Goal: Task Accomplishment & Management: Manage account settings

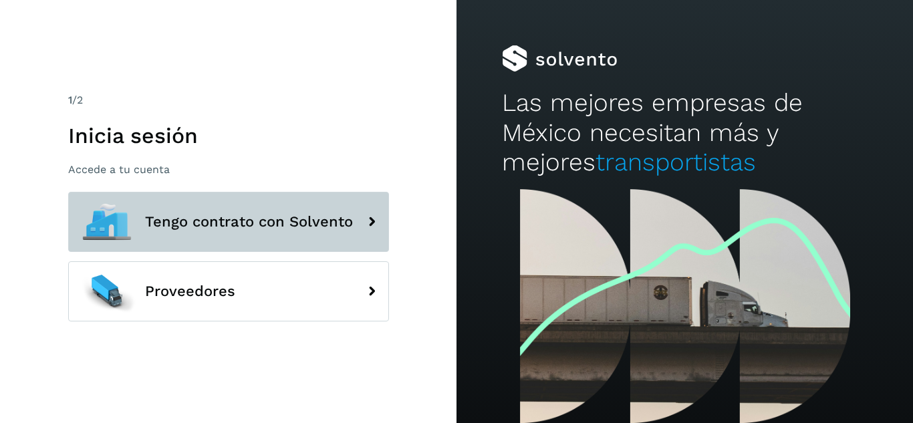
click at [249, 223] on span "Tengo contrato con Solvento" at bounding box center [249, 222] width 208 height 16
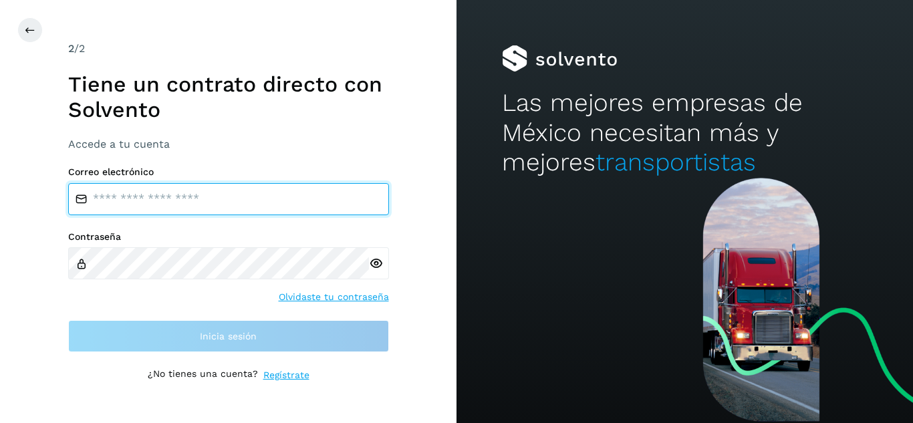
type input "**********"
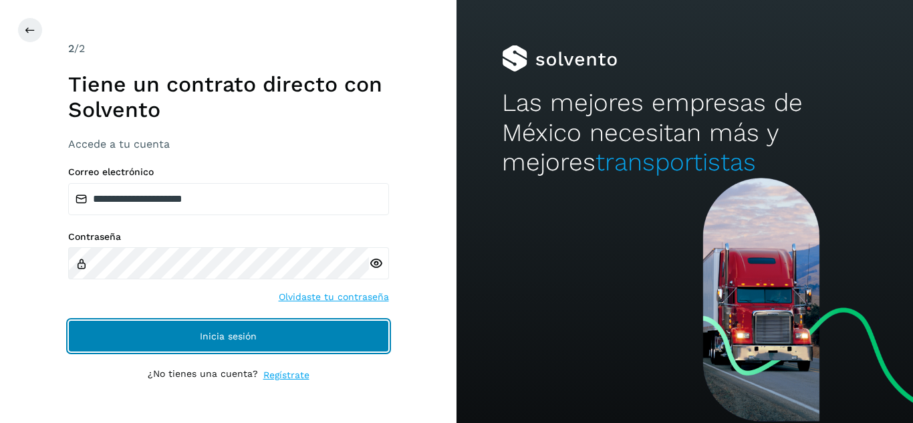
click at [205, 340] on span "Inicia sesión" at bounding box center [228, 336] width 57 height 9
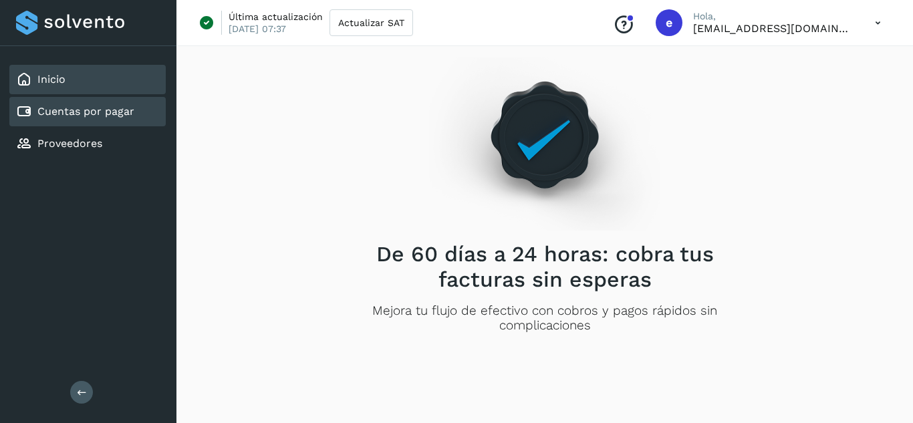
click at [110, 107] on link "Cuentas por pagar" at bounding box center [85, 111] width 97 height 13
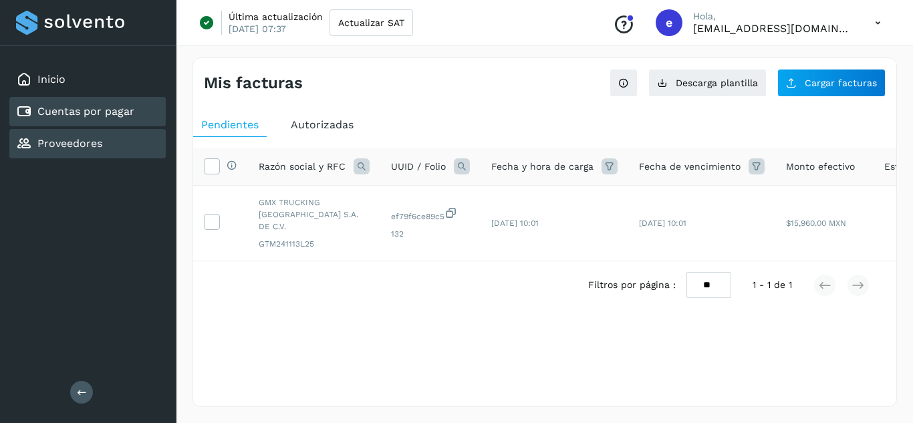
click at [48, 136] on div "Proveedores" at bounding box center [59, 144] width 86 height 16
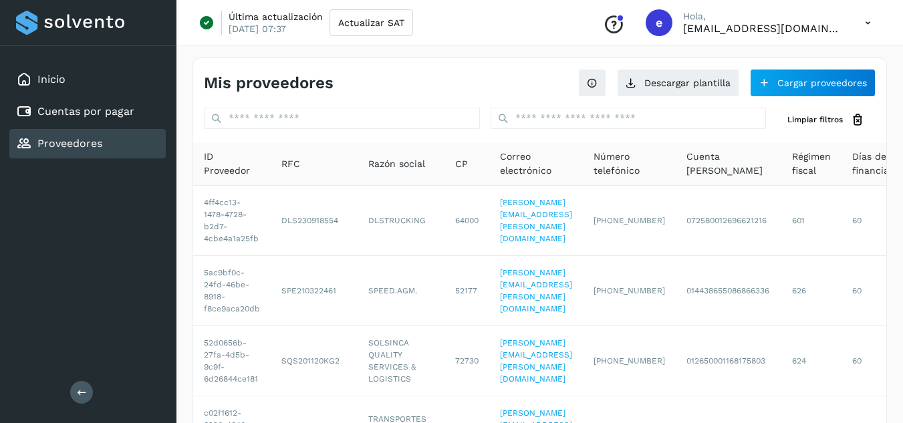
click at [86, 96] on div "Inicio Cuentas por pagar Proveedores" at bounding box center [88, 111] width 176 height 131
click at [86, 83] on div "Inicio" at bounding box center [87, 79] width 156 height 29
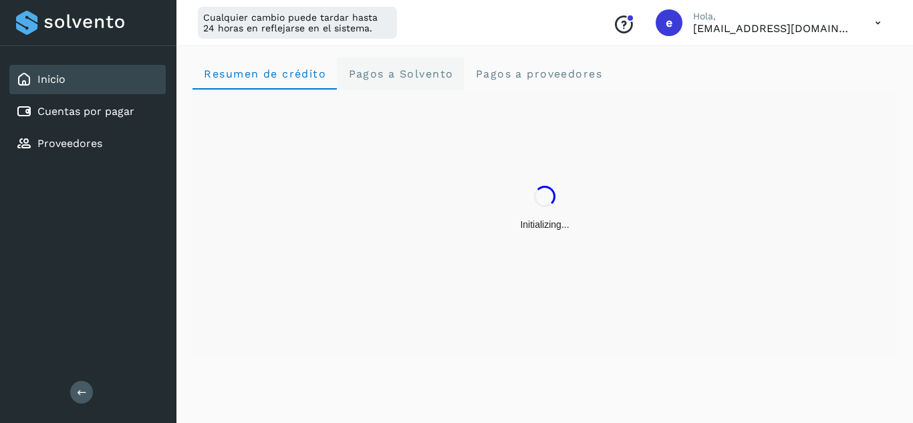
click at [396, 68] on span "Pagos a Solvento" at bounding box center [401, 74] width 106 height 13
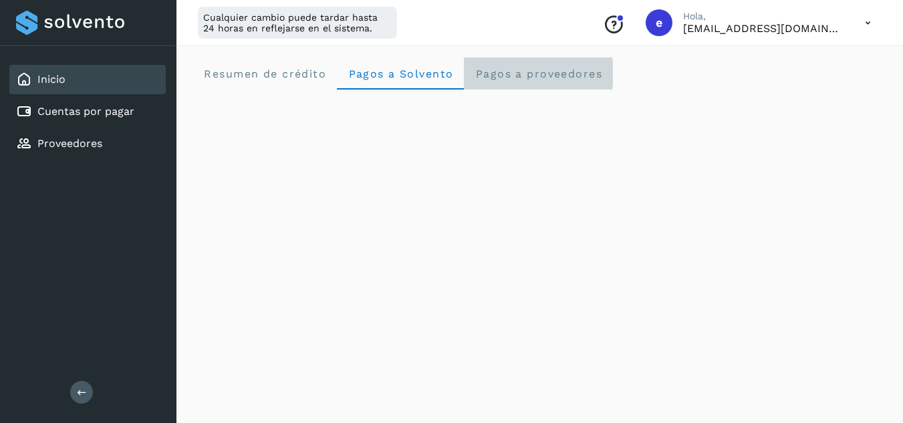
click at [531, 72] on span "Pagos a proveedores" at bounding box center [539, 74] width 128 height 13
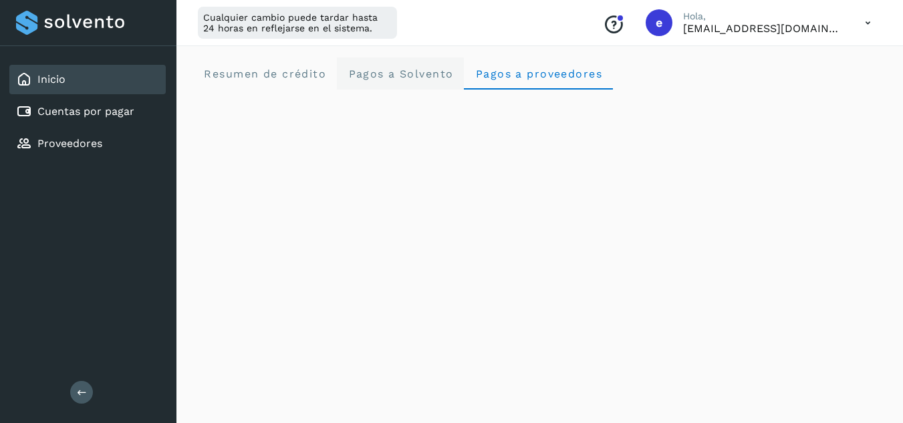
click at [370, 72] on span "Pagos a Solvento" at bounding box center [401, 74] width 106 height 13
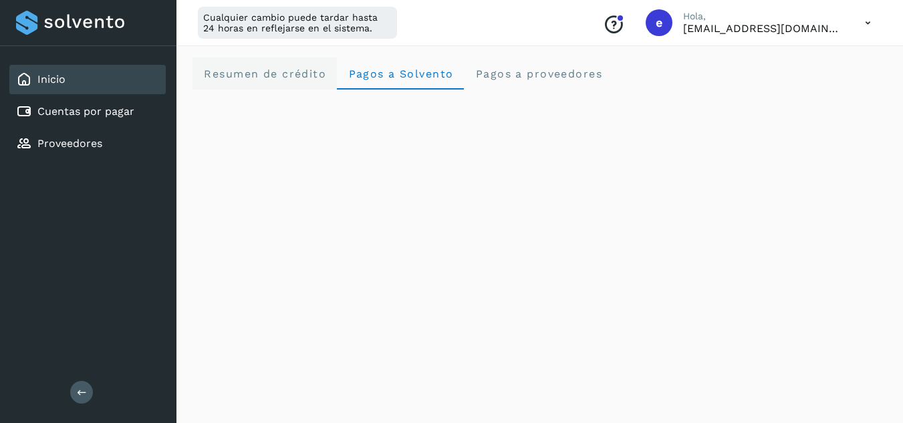
click at [284, 68] on span "Resumen de crédito" at bounding box center [264, 74] width 123 height 13
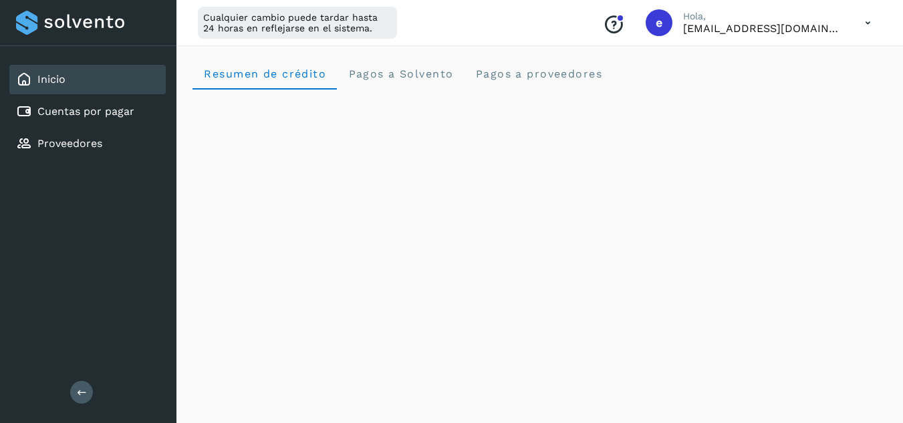
click at [868, 24] on icon at bounding box center [867, 22] width 27 height 27
click at [825, 81] on div "Cerrar sesión" at bounding box center [801, 86] width 159 height 25
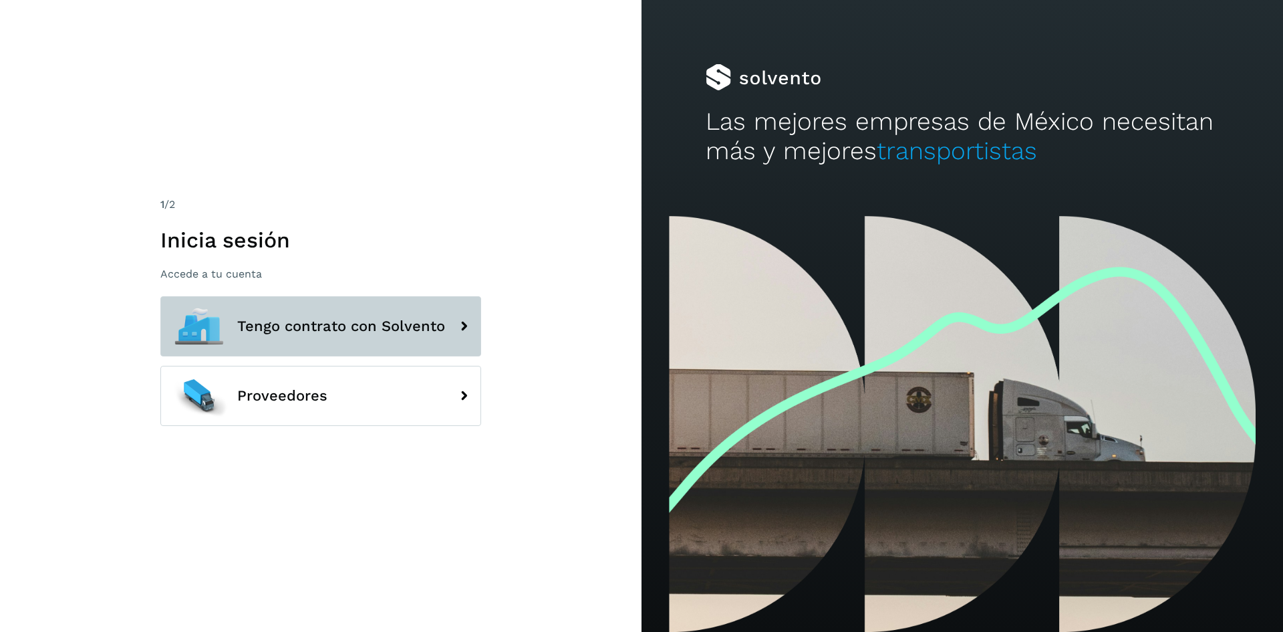
click at [332, 327] on span "Tengo contrato con Solvento" at bounding box center [341, 326] width 208 height 16
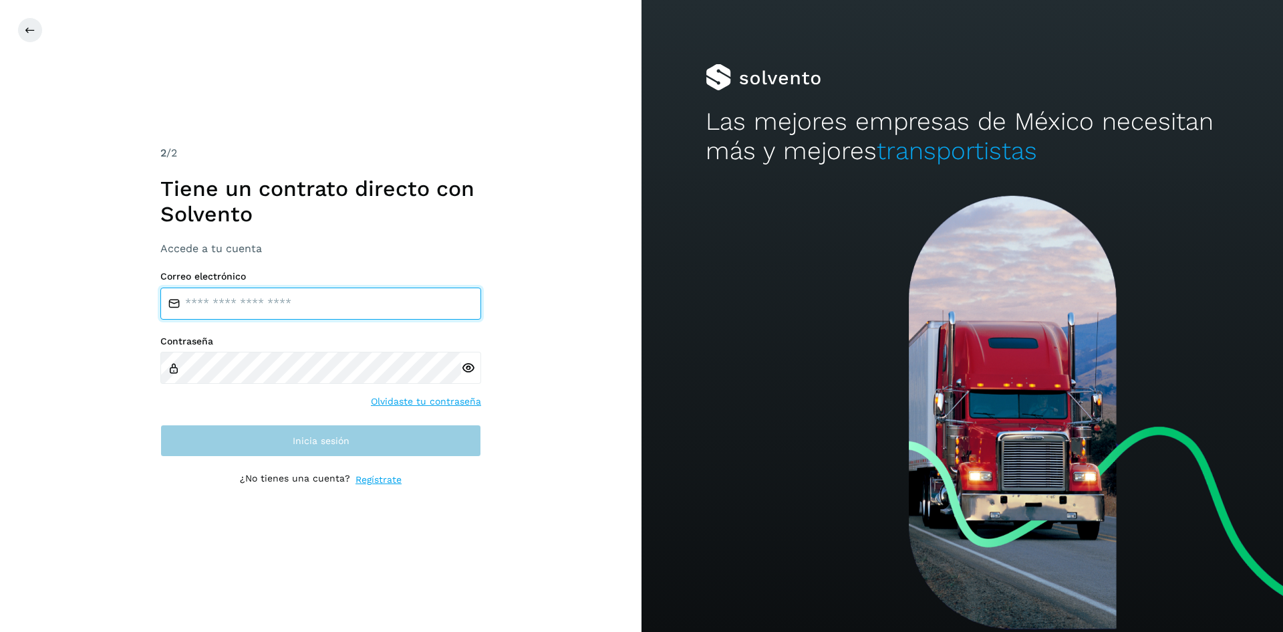
type input "**********"
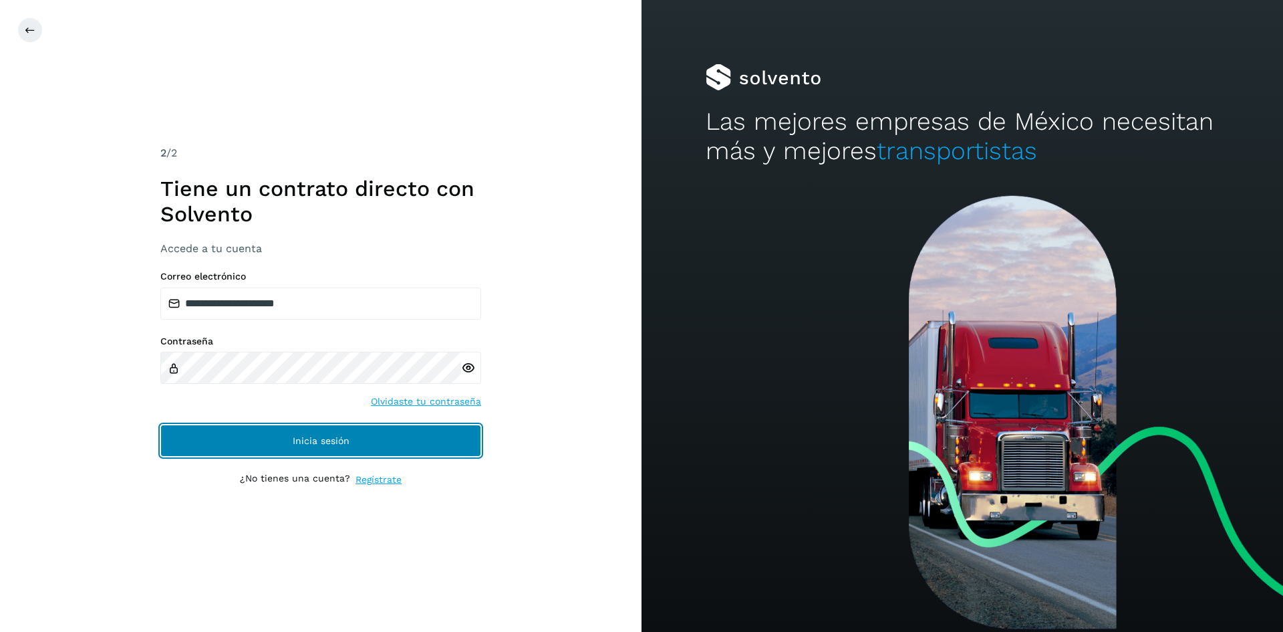
click at [358, 447] on button "Inicia sesión" at bounding box center [320, 440] width 321 height 32
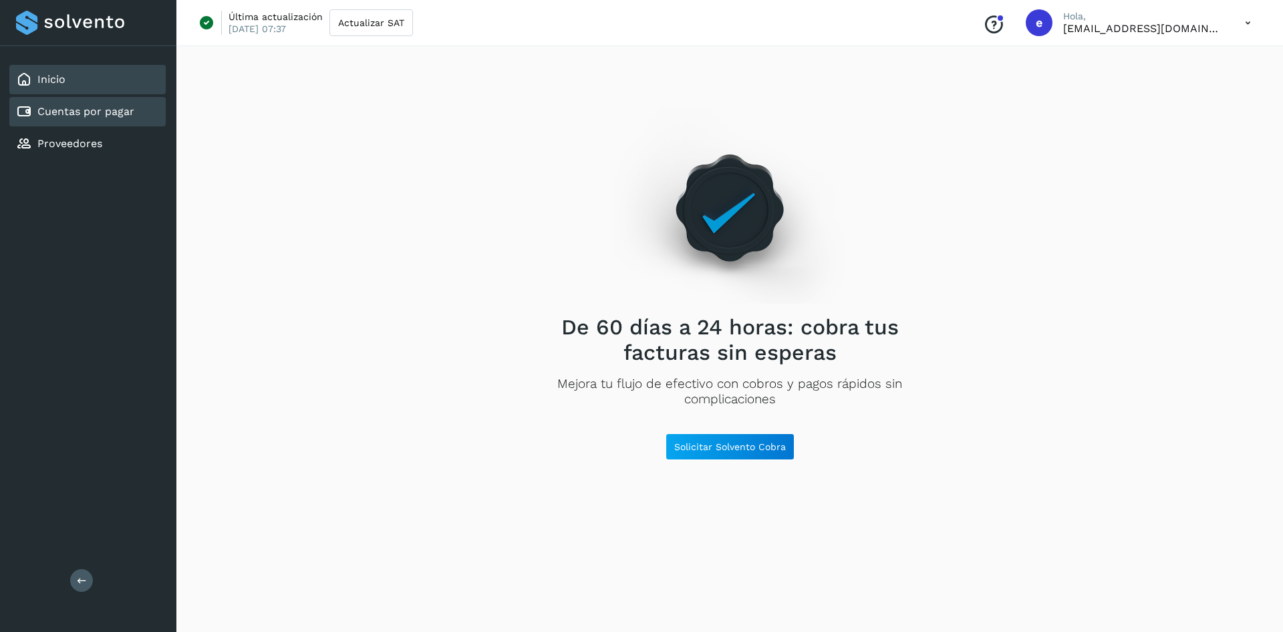
click at [94, 110] on link "Cuentas por pagar" at bounding box center [85, 111] width 97 height 13
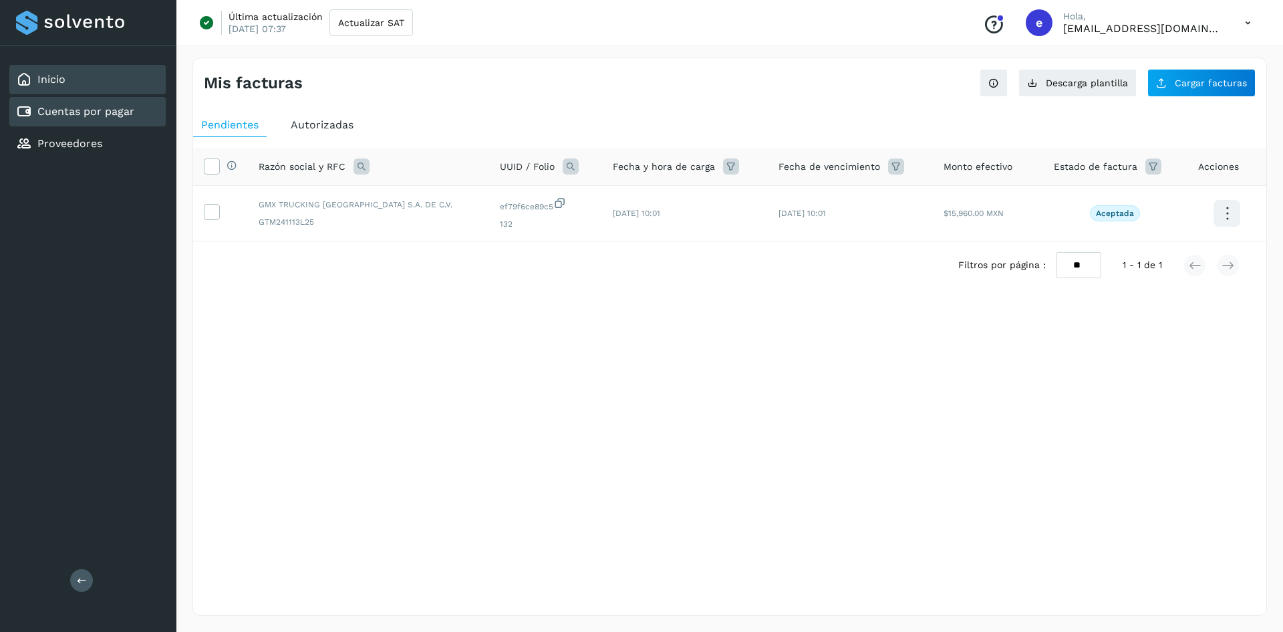
click at [66, 90] on div "Inicio" at bounding box center [87, 79] width 156 height 29
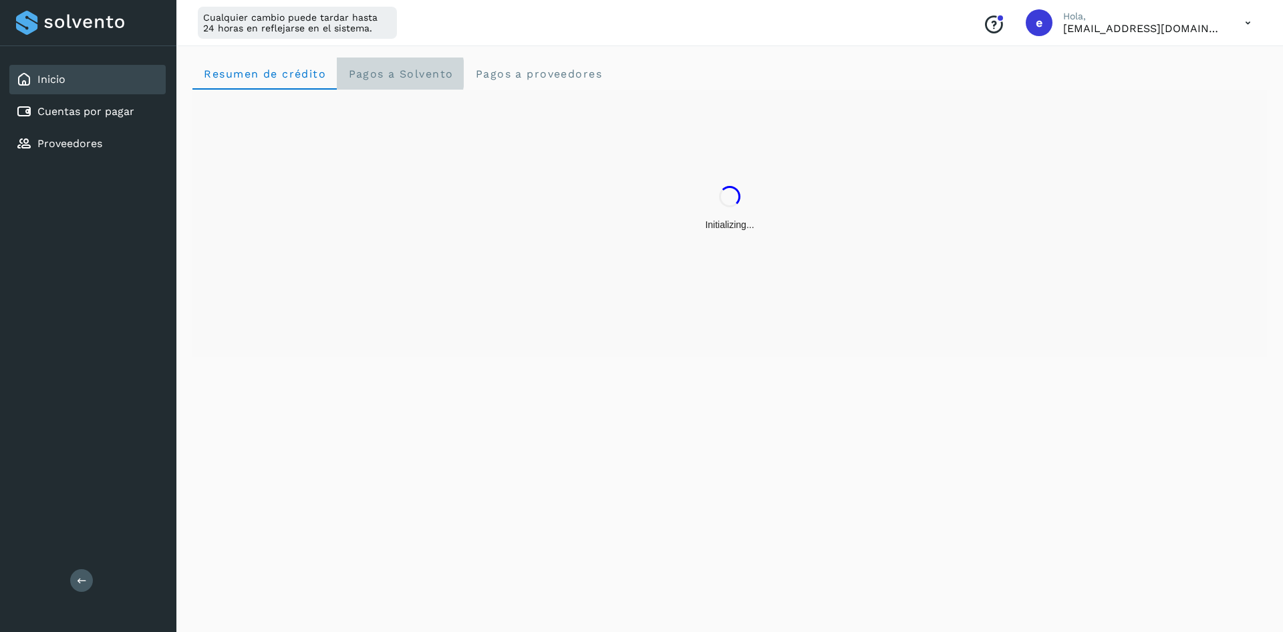
click at [406, 78] on span "Pagos a Solvento" at bounding box center [401, 74] width 106 height 13
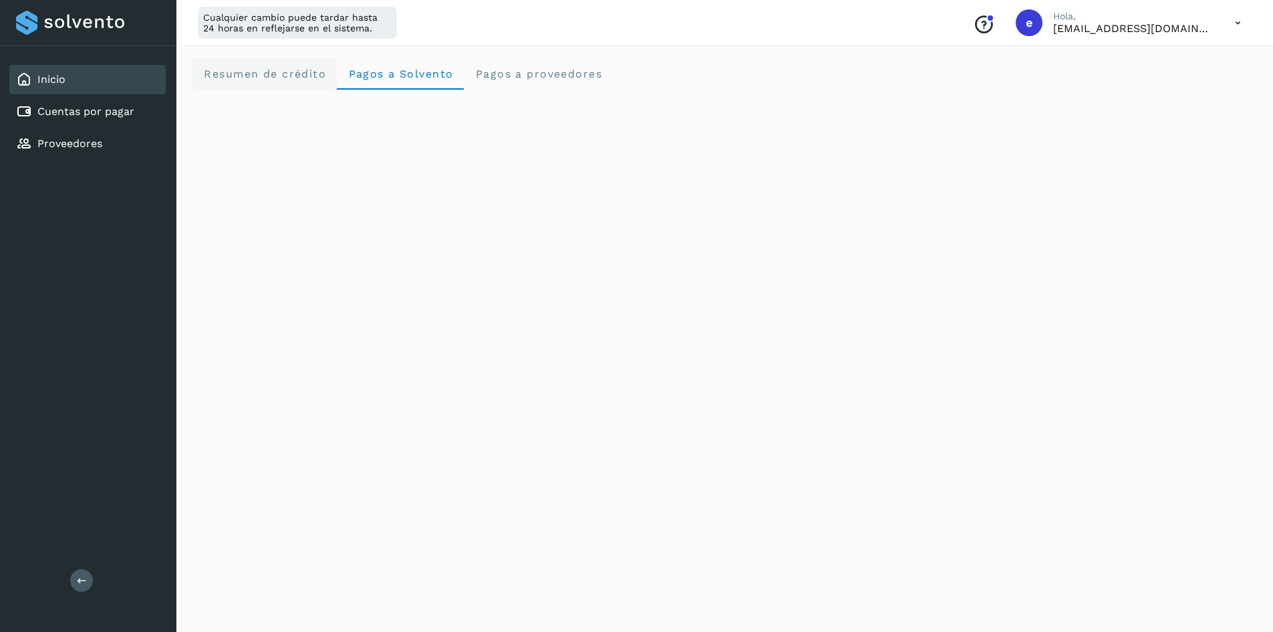
click at [255, 79] on span "Resumen de crédito" at bounding box center [264, 74] width 123 height 13
click at [1239, 22] on icon at bounding box center [1238, 22] width 27 height 27
click at [1203, 87] on div "Cerrar sesión" at bounding box center [1171, 86] width 159 height 25
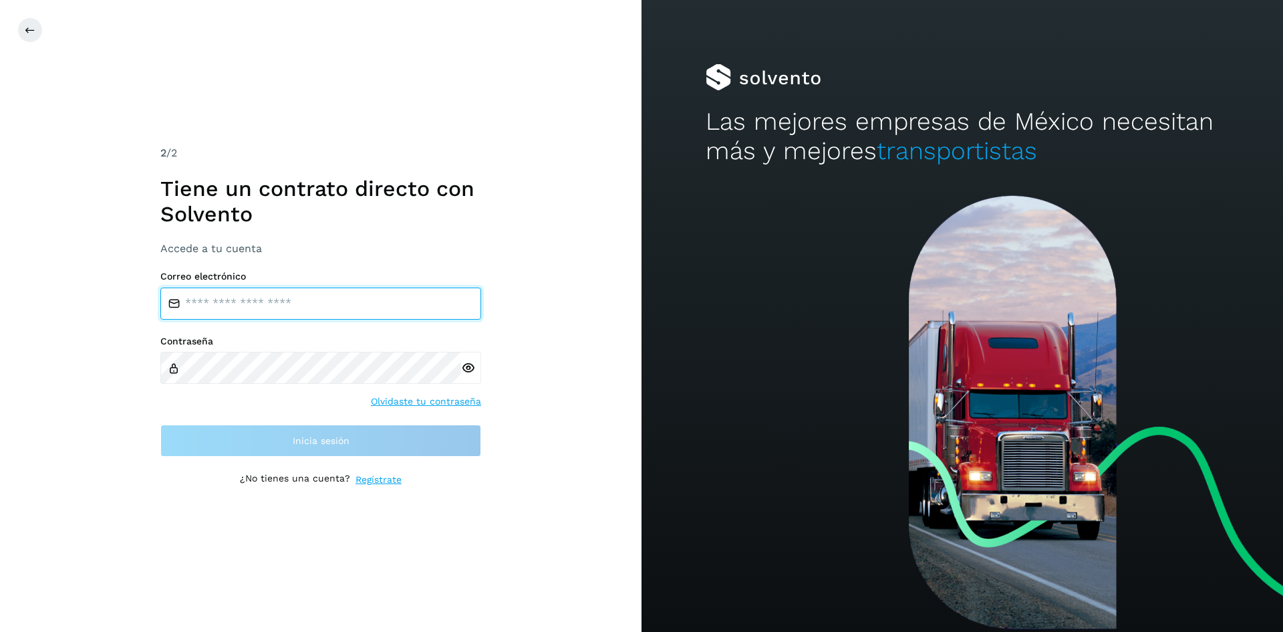
type input "**********"
